Goal: Task Accomplishment & Management: Use online tool/utility

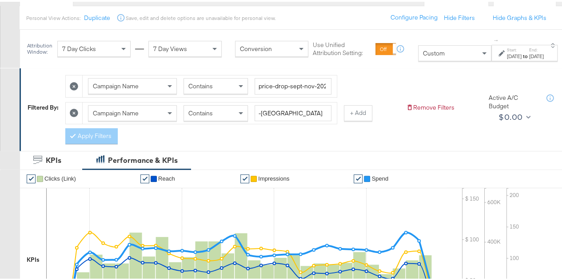
scroll to position [96, 0]
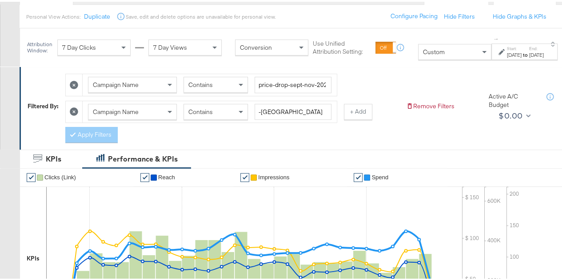
click at [73, 107] on icon at bounding box center [74, 110] width 8 height 8
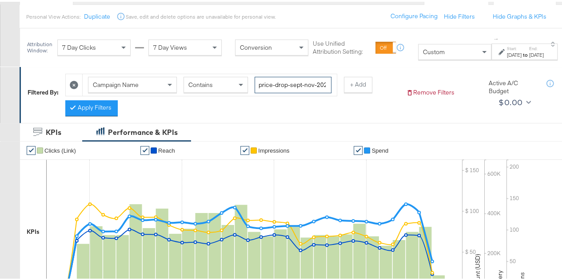
click at [276, 83] on input "price-drop-sept-nov-2025" at bounding box center [292, 83] width 77 height 16
paste input "branding-sep"
type input "branding-sep-2025"
click at [360, 84] on button "+ Add" at bounding box center [358, 83] width 28 height 16
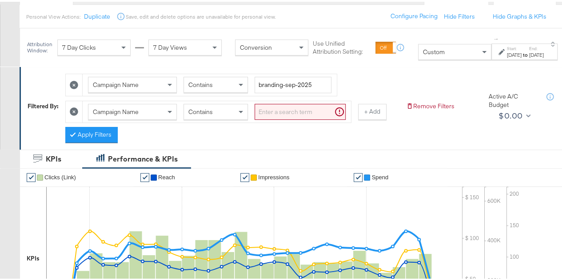
click at [78, 110] on icon at bounding box center [74, 110] width 8 height 8
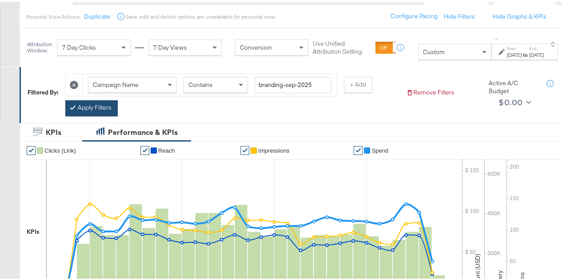
click at [81, 109] on button "Apply Filters" at bounding box center [91, 107] width 52 height 16
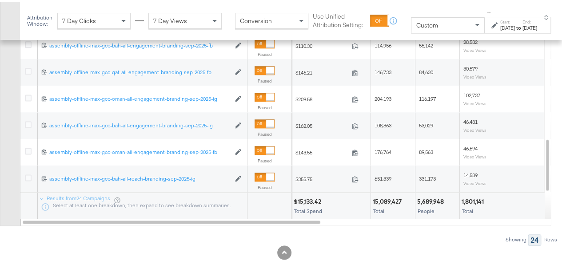
scroll to position [386, 0]
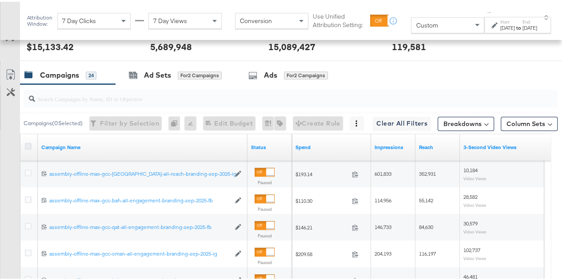
click at [26, 143] on icon at bounding box center [28, 144] width 7 height 7
click at [0, 0] on input "checkbox" at bounding box center [0, 0] width 0 height 0
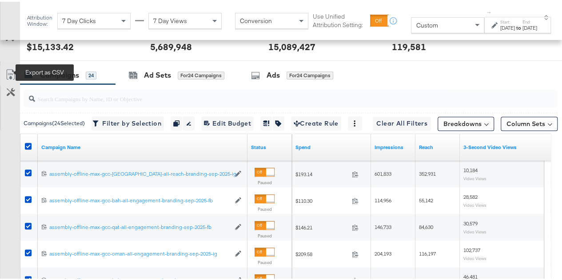
click at [13, 71] on icon at bounding box center [10, 72] width 11 height 11
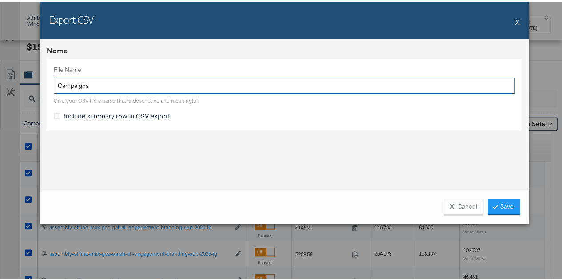
click at [88, 88] on input "Campaigns" at bounding box center [284, 84] width 461 height 16
paste input "branding-sep-2025"
type input "branding-sep-2025"
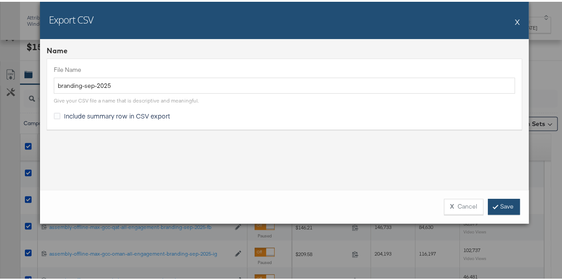
click at [494, 213] on link "Save" at bounding box center [504, 205] width 32 height 16
